Goal: Find specific page/section: Find specific page/section

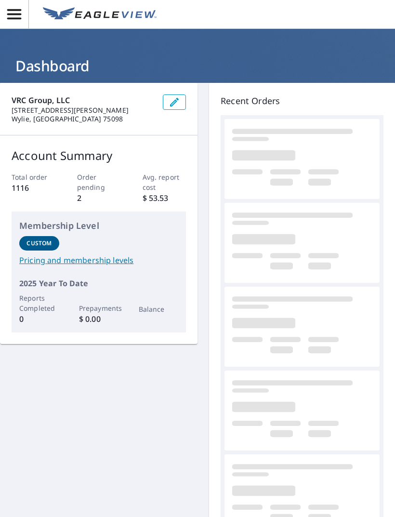
click at [20, 21] on icon "button" at bounding box center [14, 14] width 17 height 17
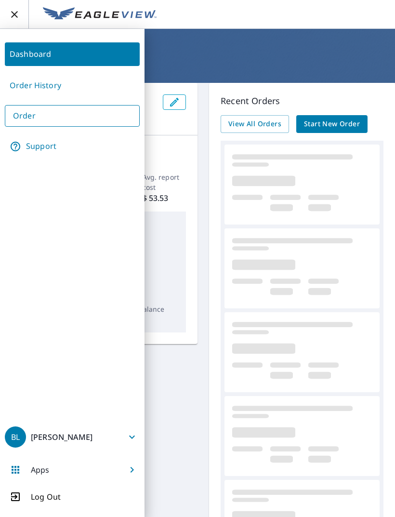
click at [53, 472] on div "Apps" at bounding box center [30, 469] width 50 height 21
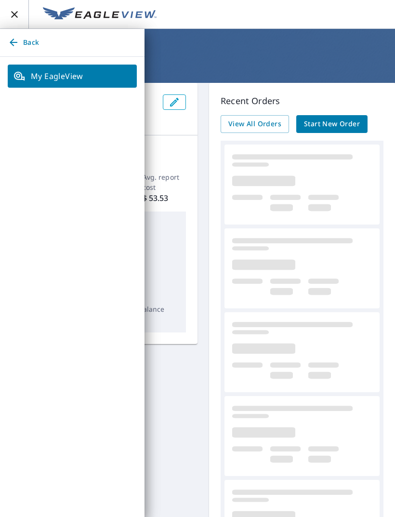
click at [18, 47] on icon "button" at bounding box center [14, 43] width 12 height 12
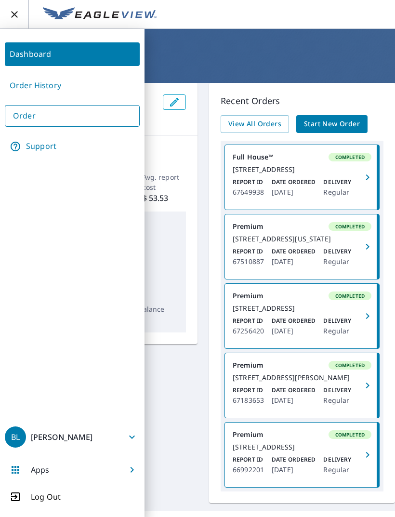
click at [125, 436] on span "[PERSON_NAME]" at bounding box center [72, 436] width 135 height 23
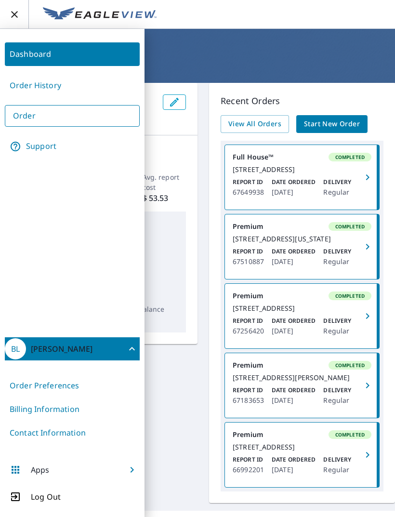
click at [75, 434] on link "Contact Information" at bounding box center [72, 433] width 135 height 24
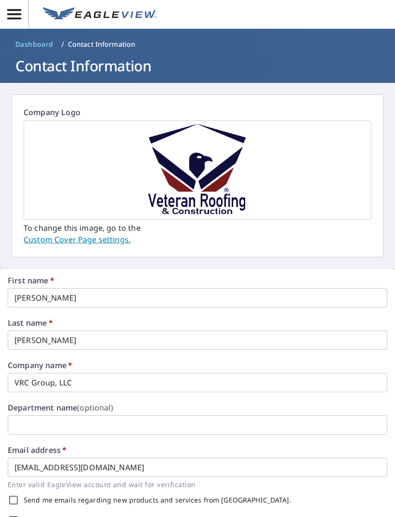
click at [15, 15] on icon "button" at bounding box center [14, 14] width 17 height 17
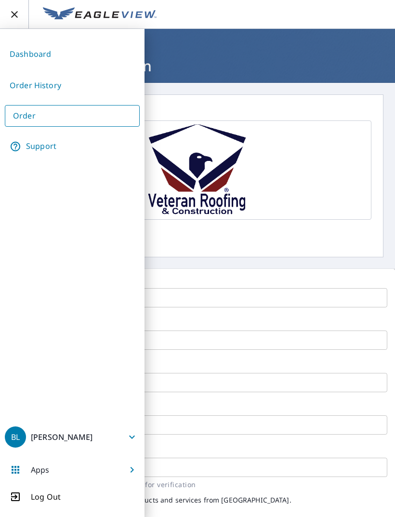
click at [78, 441] on p "[PERSON_NAME]" at bounding box center [62, 436] width 62 height 11
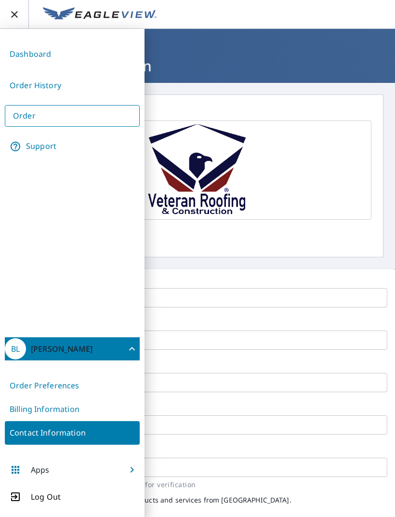
click at [87, 463] on span "Apps" at bounding box center [72, 469] width 135 height 23
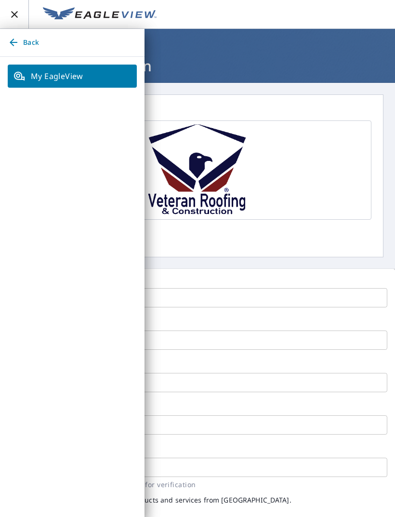
click at [11, 36] on button "Back" at bounding box center [72, 43] width 144 height 28
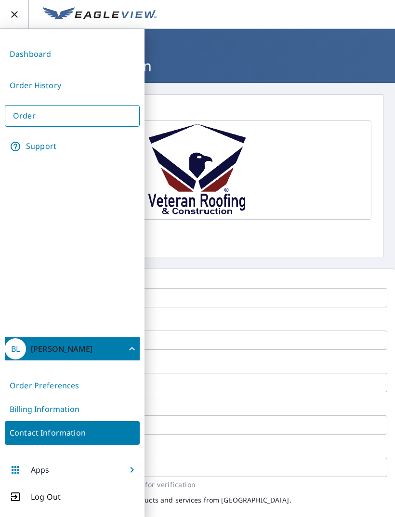
click at [52, 145] on link "Support" at bounding box center [72, 146] width 135 height 24
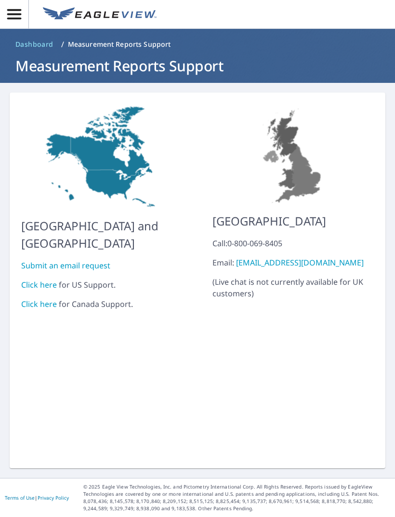
click at [16, 14] on icon "button" at bounding box center [14, 14] width 14 height 10
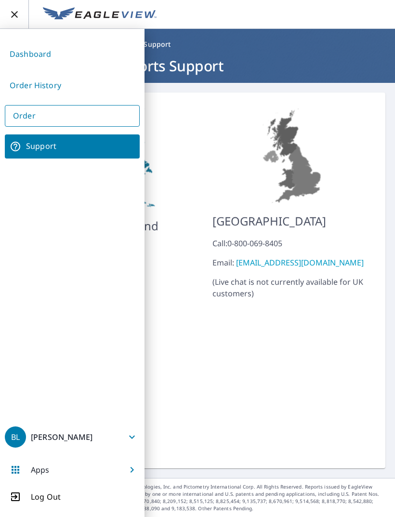
click at [40, 58] on link "Dashboard" at bounding box center [72, 54] width 135 height 24
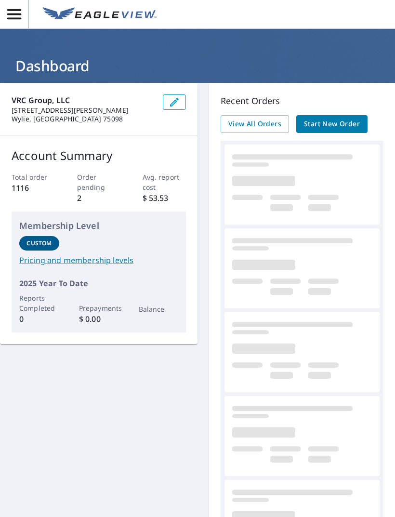
click at [101, 12] on img at bounding box center [100, 14] width 114 height 14
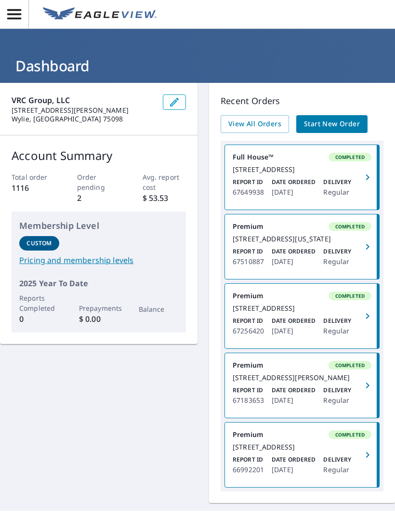
click at [18, 12] on icon "button" at bounding box center [14, 14] width 17 height 17
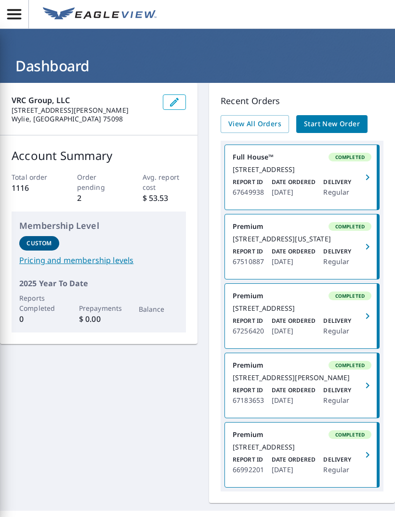
click at [182, 377] on div "VRC Group, LLC [STREET_ADDRESS][PERSON_NAME] Account Summary Total order 1116 O…" at bounding box center [197, 293] width 395 height 420
